Goal: Transaction & Acquisition: Purchase product/service

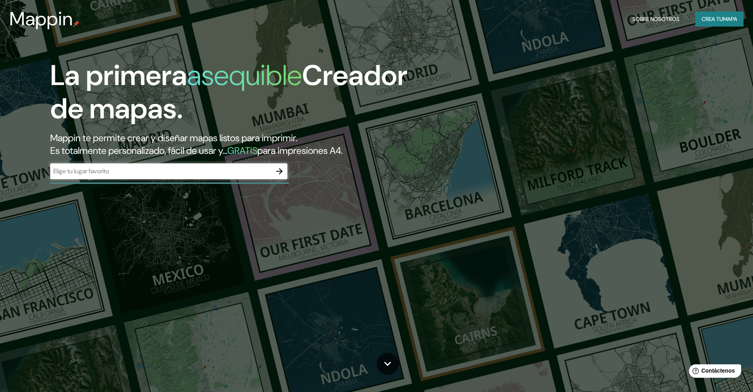
click at [218, 164] on div "​" at bounding box center [168, 171] width 237 height 16
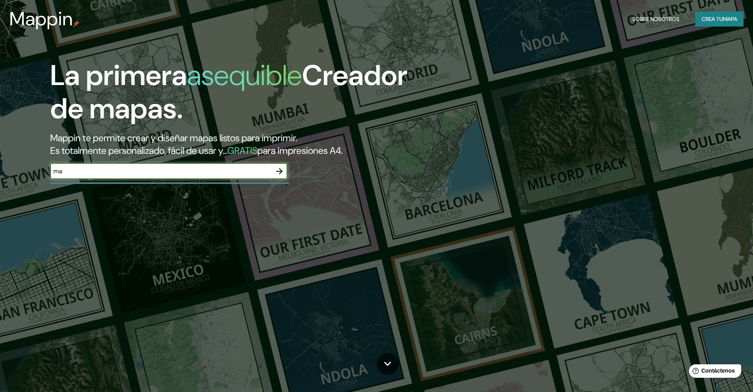
type input "m"
type input "e"
type input "[GEOGRAPHIC_DATA][PERSON_NAME]"
click at [279, 172] on icon "button" at bounding box center [279, 170] width 9 height 9
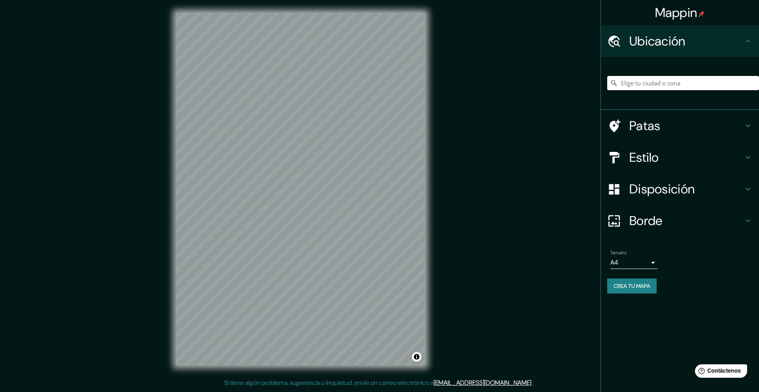
click at [635, 83] on input "Elige tu ciudad o zona" at bounding box center [683, 83] width 152 height 14
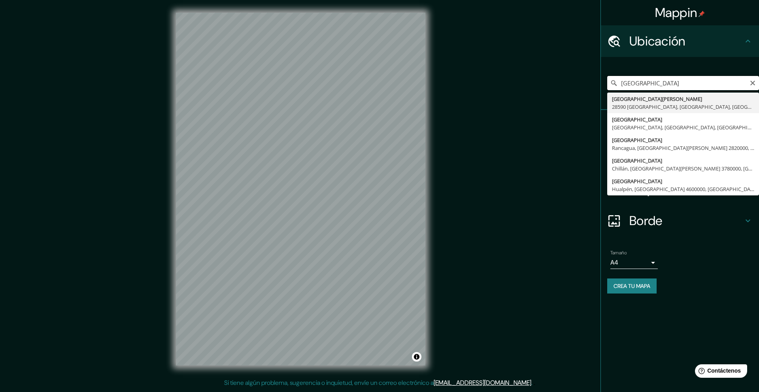
click at [643, 84] on input "[GEOGRAPHIC_DATA]" at bounding box center [683, 83] width 152 height 14
drag, startPoint x: 696, startPoint y: 84, endPoint x: 582, endPoint y: 102, distance: 114.9
click at [583, 89] on div "Mappin Ubicación [GEOGRAPHIC_DATA][PERSON_NAME] [GEOGRAPHIC_DATA] [GEOGRAPHIC_D…" at bounding box center [379, 195] width 759 height 391
drag, startPoint x: 654, startPoint y: 86, endPoint x: 571, endPoint y: 78, distance: 83.8
click at [580, 74] on div "Mappin Ubicación madrid [GEOGRAPHIC_DATA] [GEOGRAPHIC_DATA], [GEOGRAPHIC_DATA] …" at bounding box center [379, 195] width 759 height 391
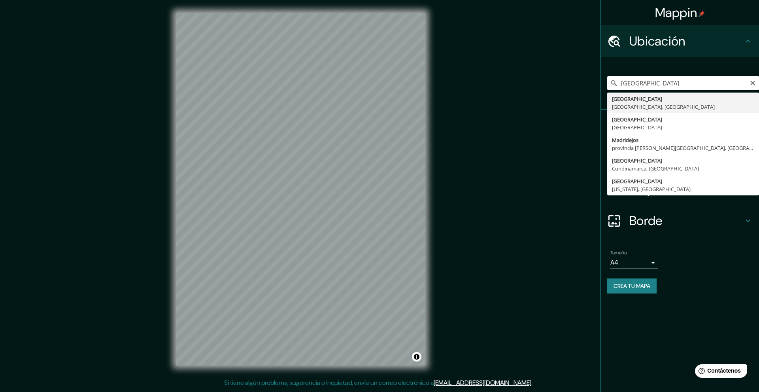
paste input "[STREET_ADDRESS][PERSON_NAME][PERSON_NAME]"
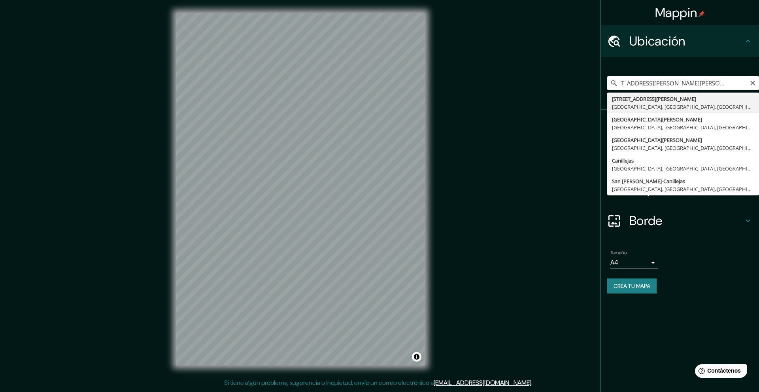
type input "[STREET_ADDRESS][PERSON_NAME]"
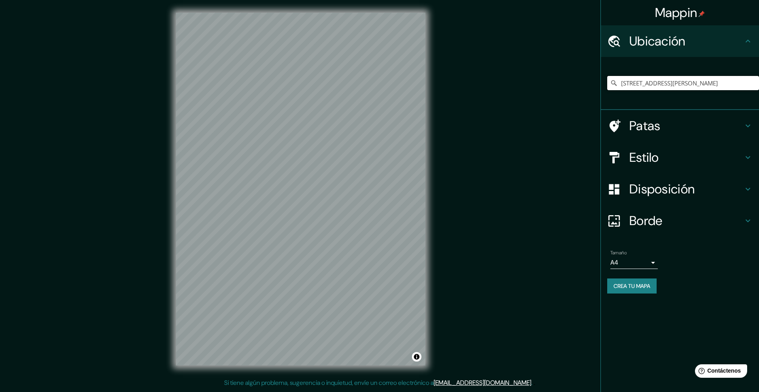
scroll to position [0, 0]
click at [660, 151] on h4 "Estilo" at bounding box center [686, 157] width 114 height 16
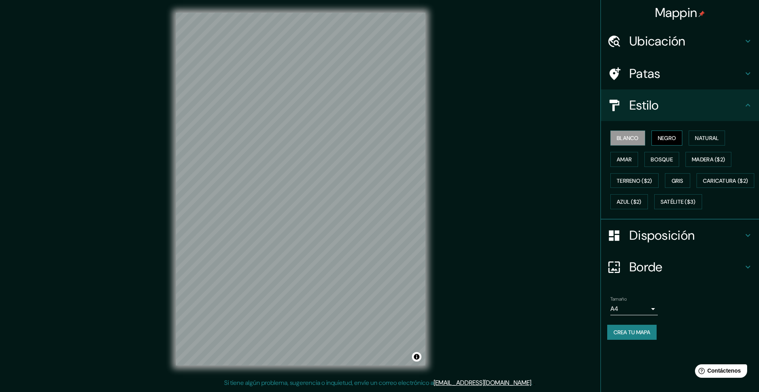
click at [660, 135] on font "Negro" at bounding box center [667, 137] width 19 height 7
click at [698, 138] on font "Natural" at bounding box center [707, 137] width 24 height 7
click at [665, 157] on font "Bosque" at bounding box center [662, 159] width 22 height 7
click at [627, 156] on font "Amar" at bounding box center [624, 159] width 15 height 7
